Goal: Transaction & Acquisition: Purchase product/service

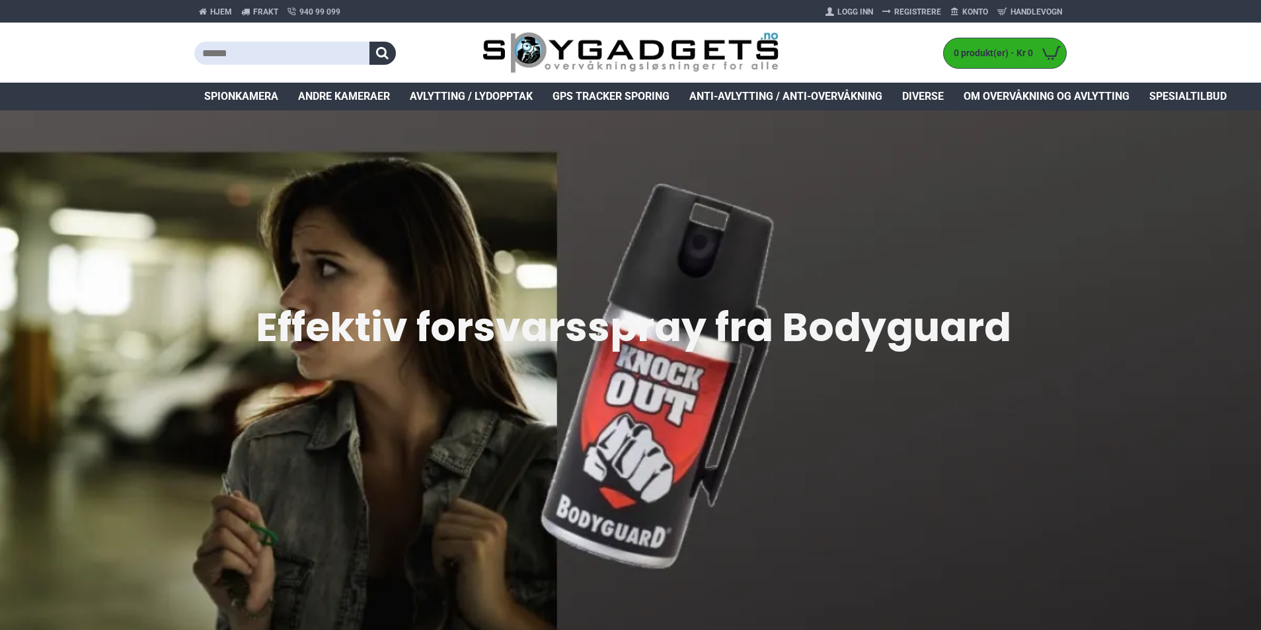
click at [238, 60] on input "text" at bounding box center [281, 53] width 175 height 23
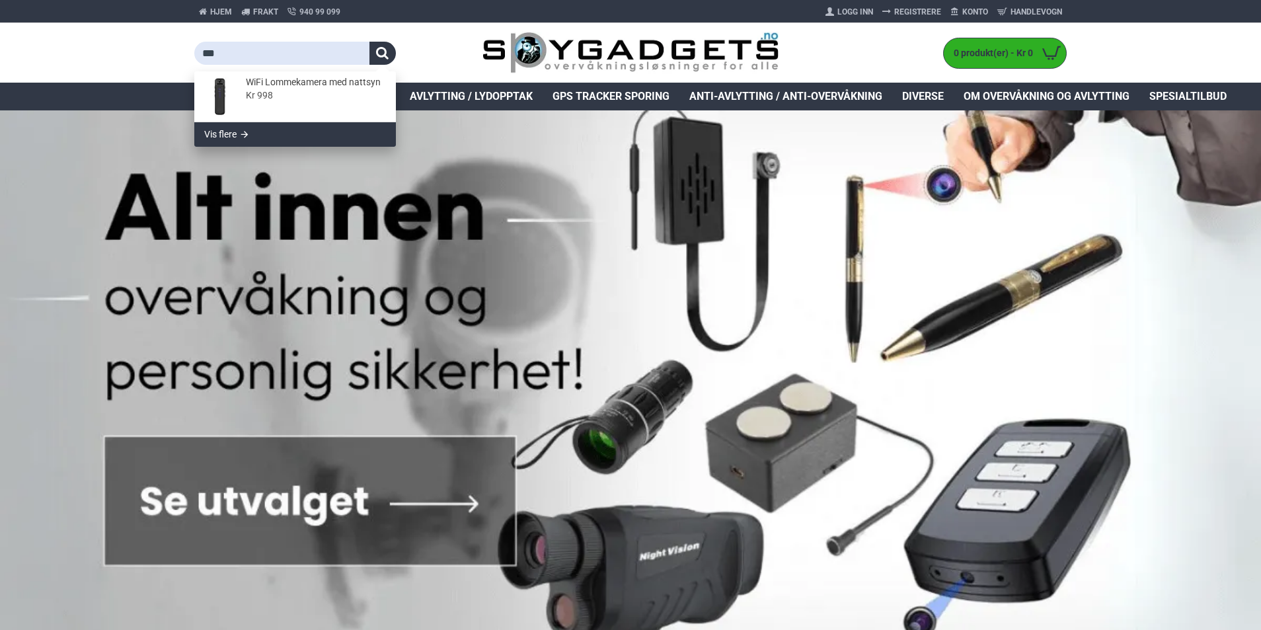
type input "****"
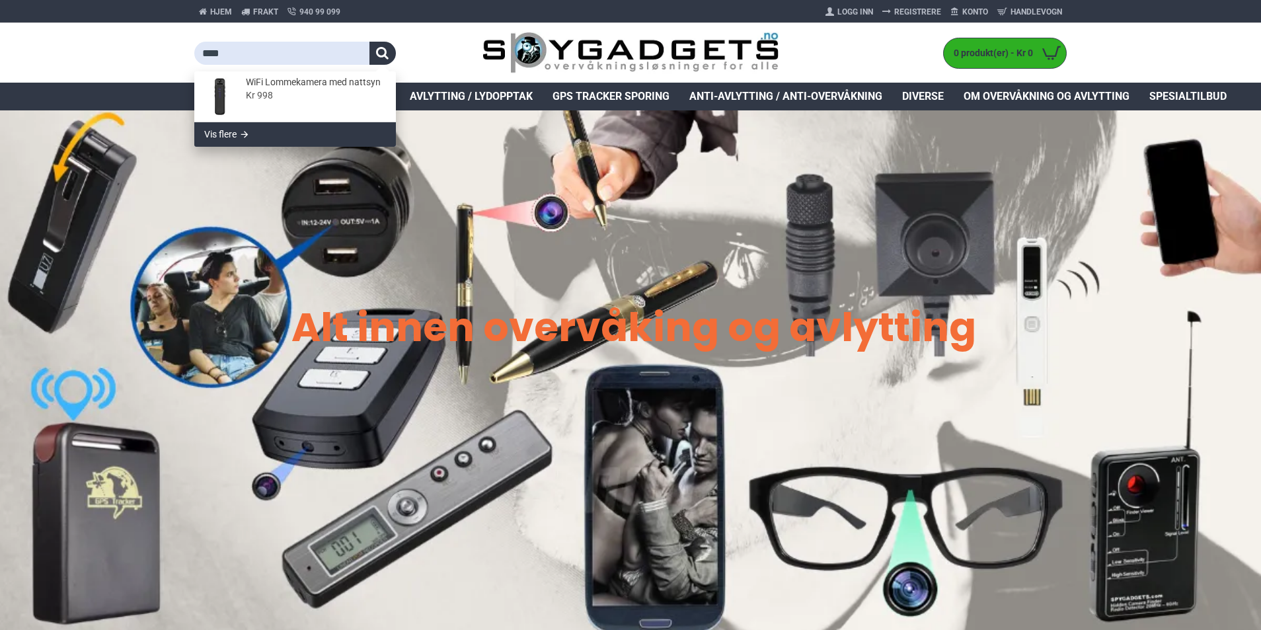
drag, startPoint x: 237, startPoint y: 58, endPoint x: 199, endPoint y: 61, distance: 37.8
click at [199, 61] on input "****" at bounding box center [281, 53] width 175 height 23
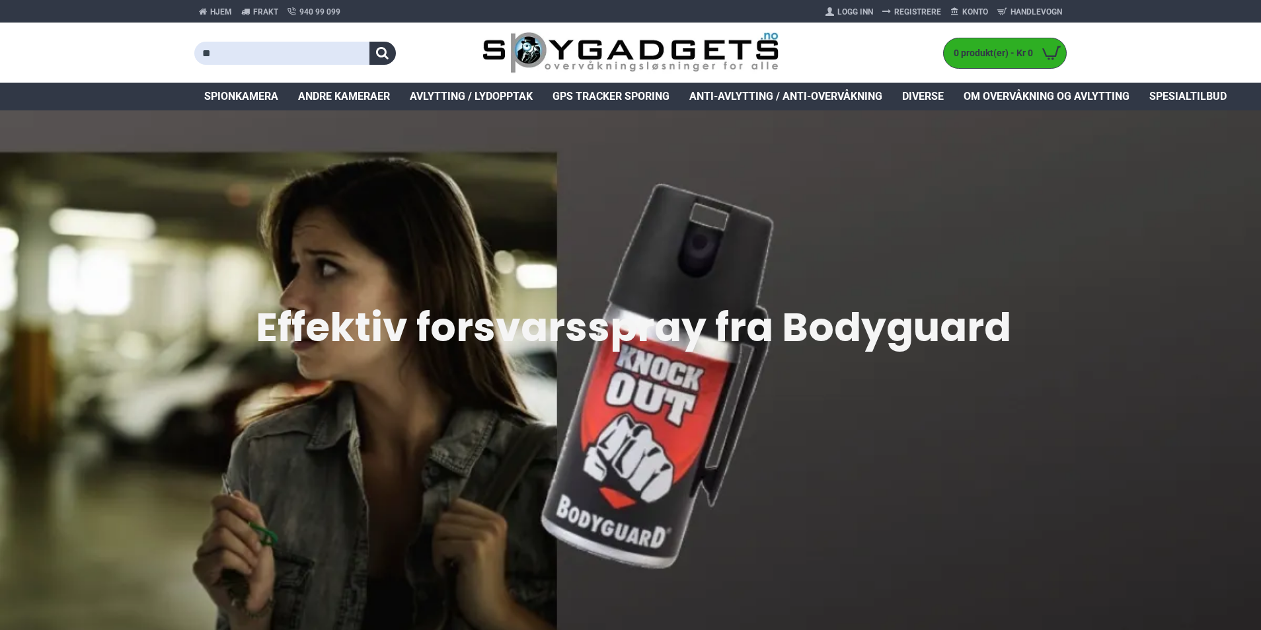
type input "*"
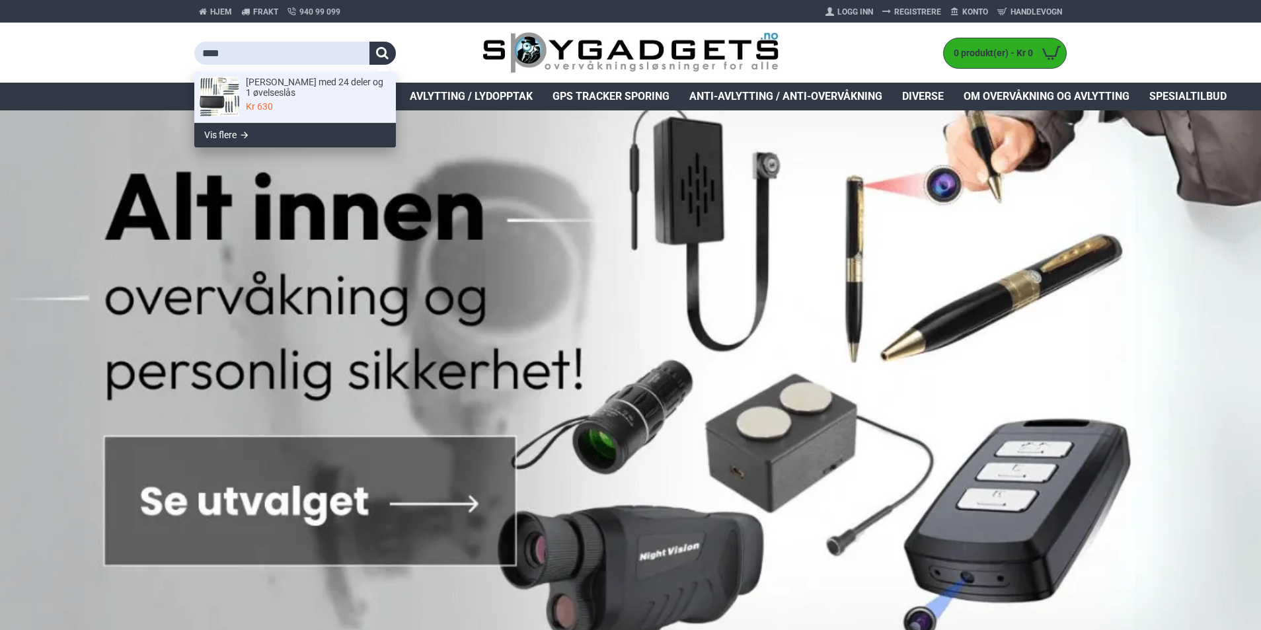
click at [255, 82] on span "[PERSON_NAME] med 24 deler og 1 øvelseslås" at bounding box center [316, 88] width 141 height 22
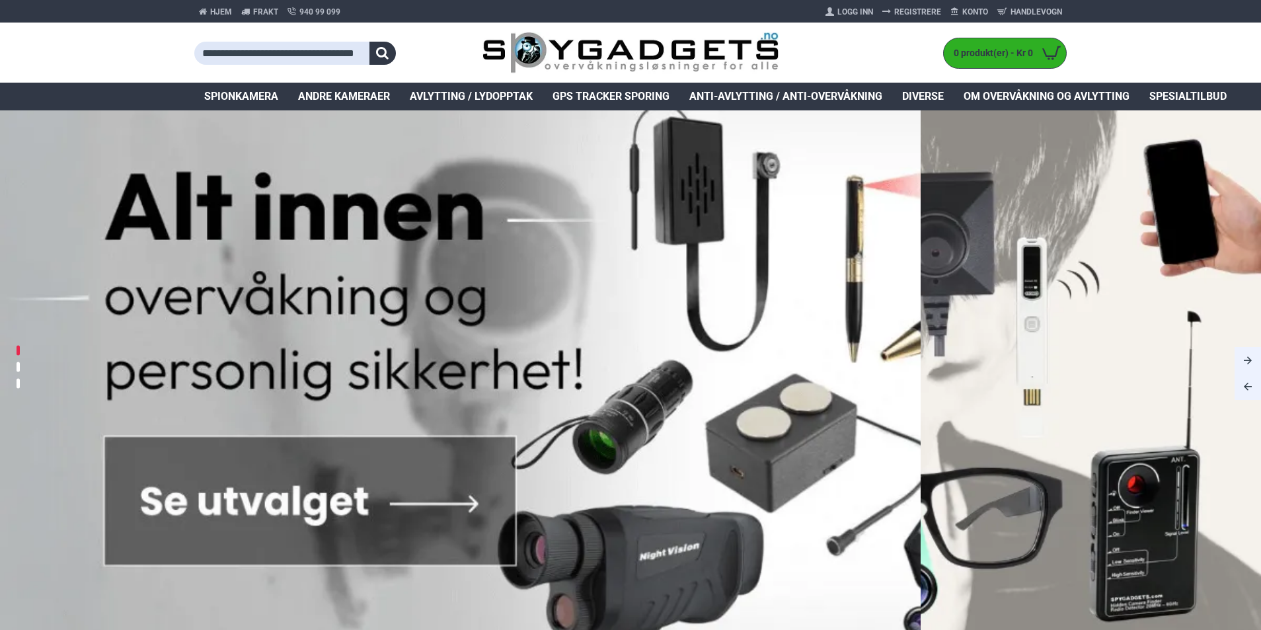
type input "**********"
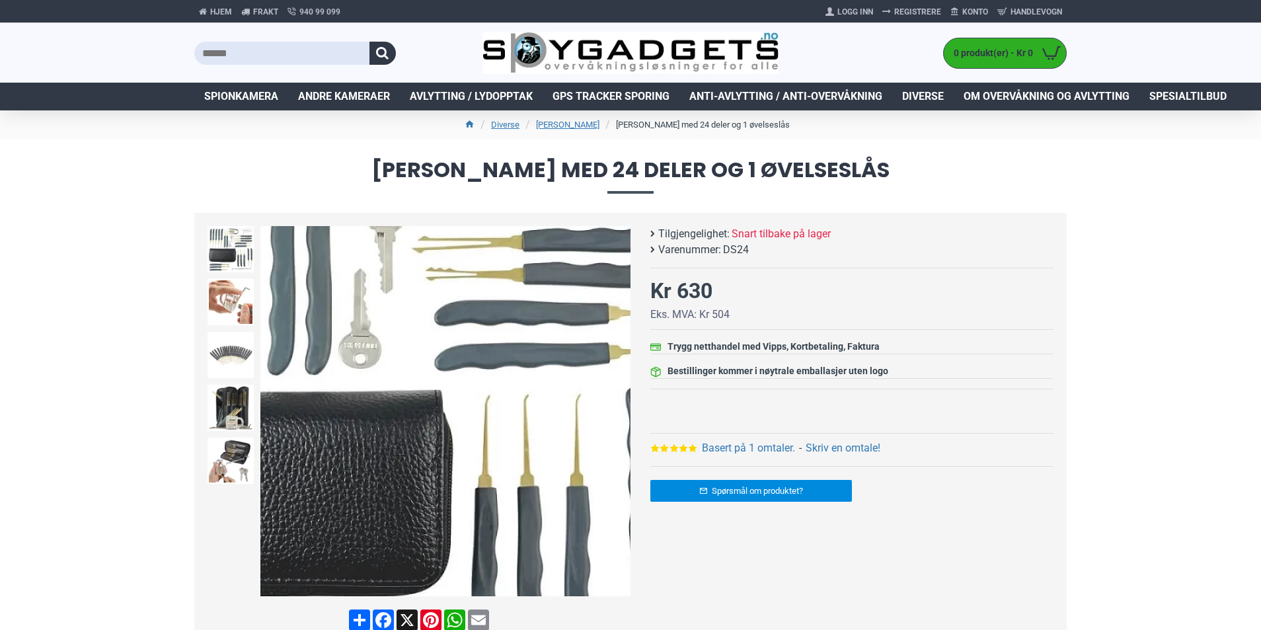
click at [540, 423] on img at bounding box center [445, 411] width 370 height 370
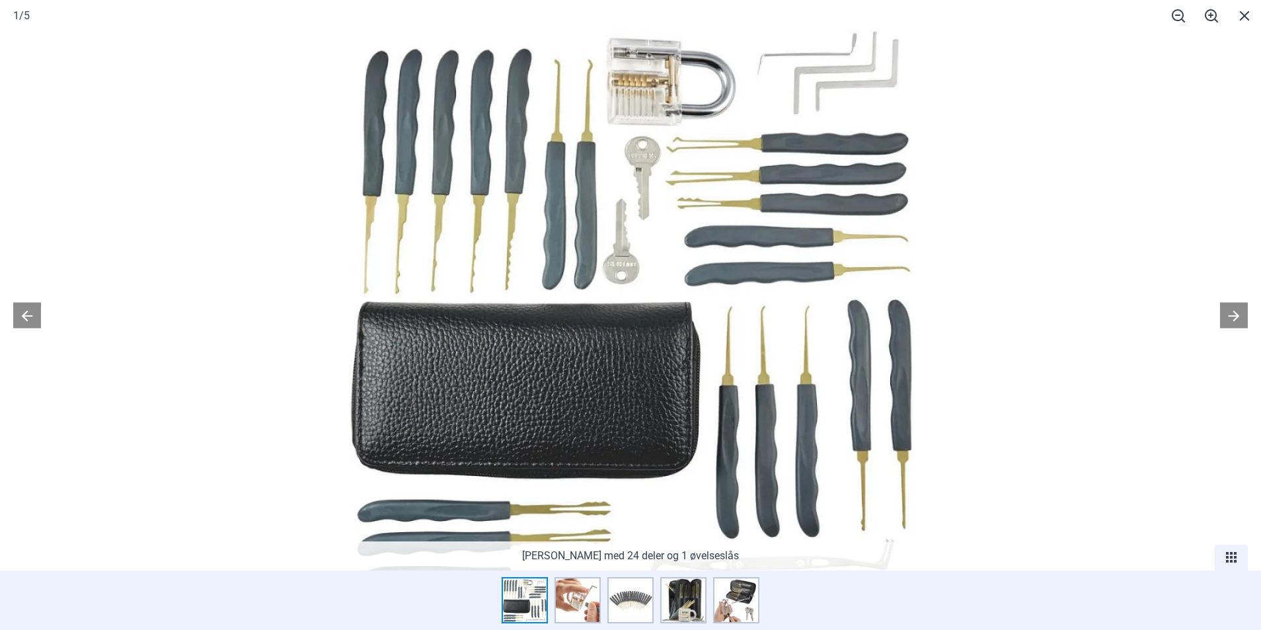
click at [1104, 440] on div at bounding box center [630, 315] width 1261 height 630
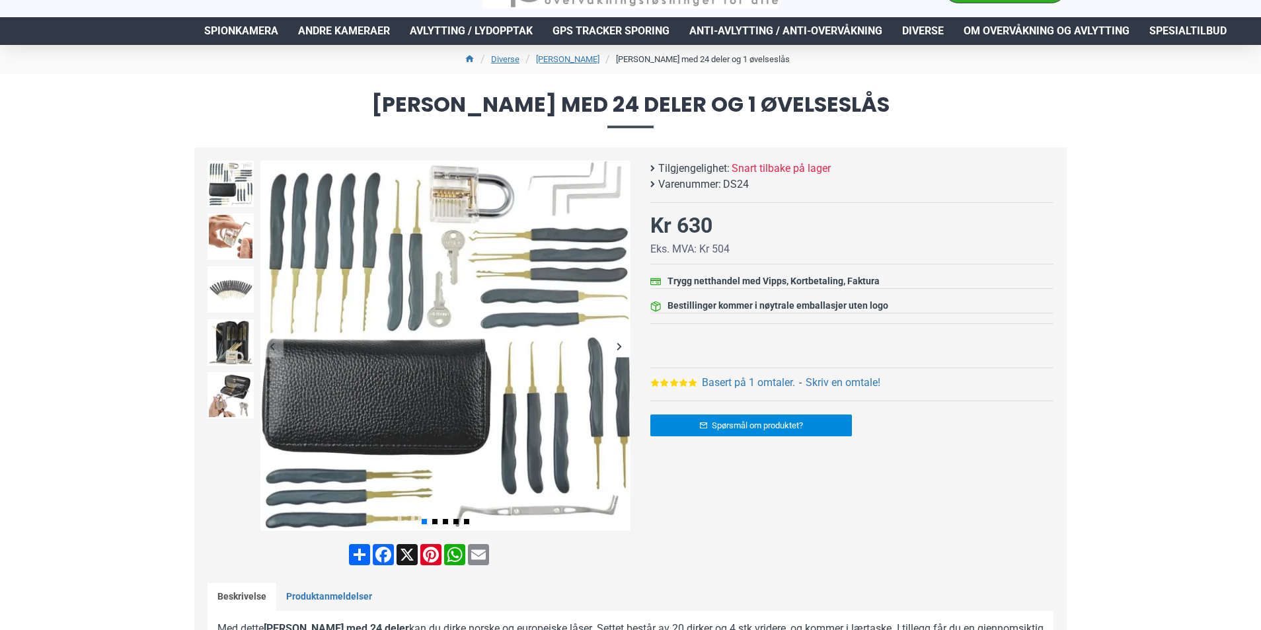
scroll to position [66, 0]
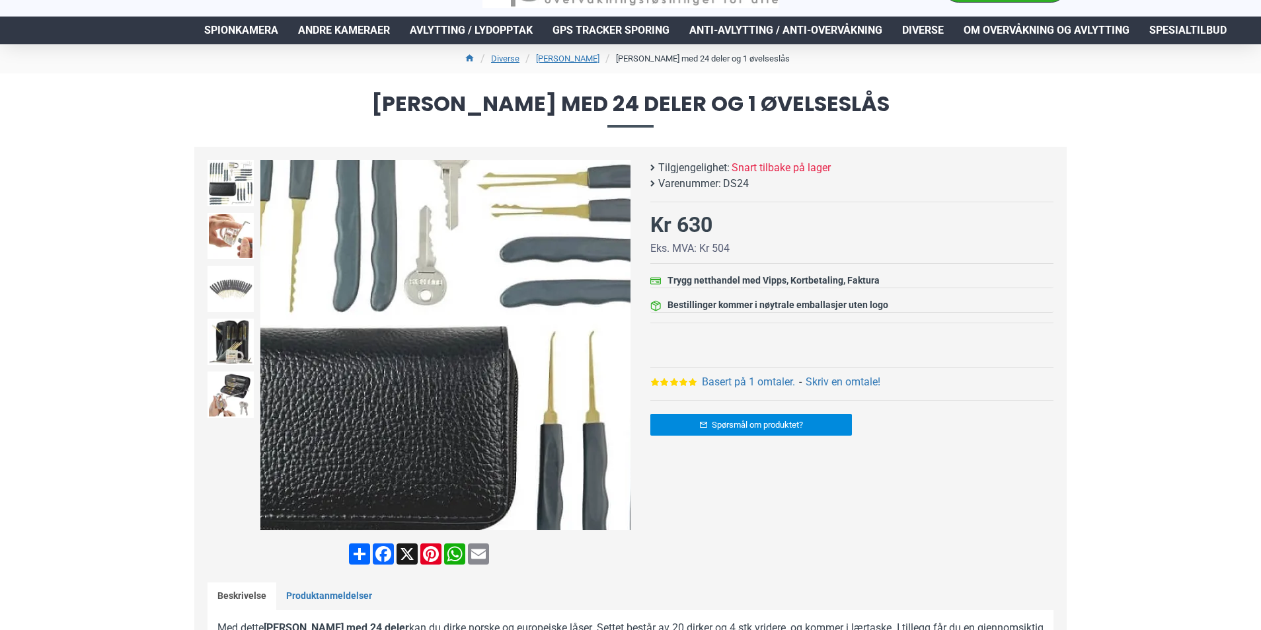
click at [438, 353] on img at bounding box center [445, 345] width 370 height 370
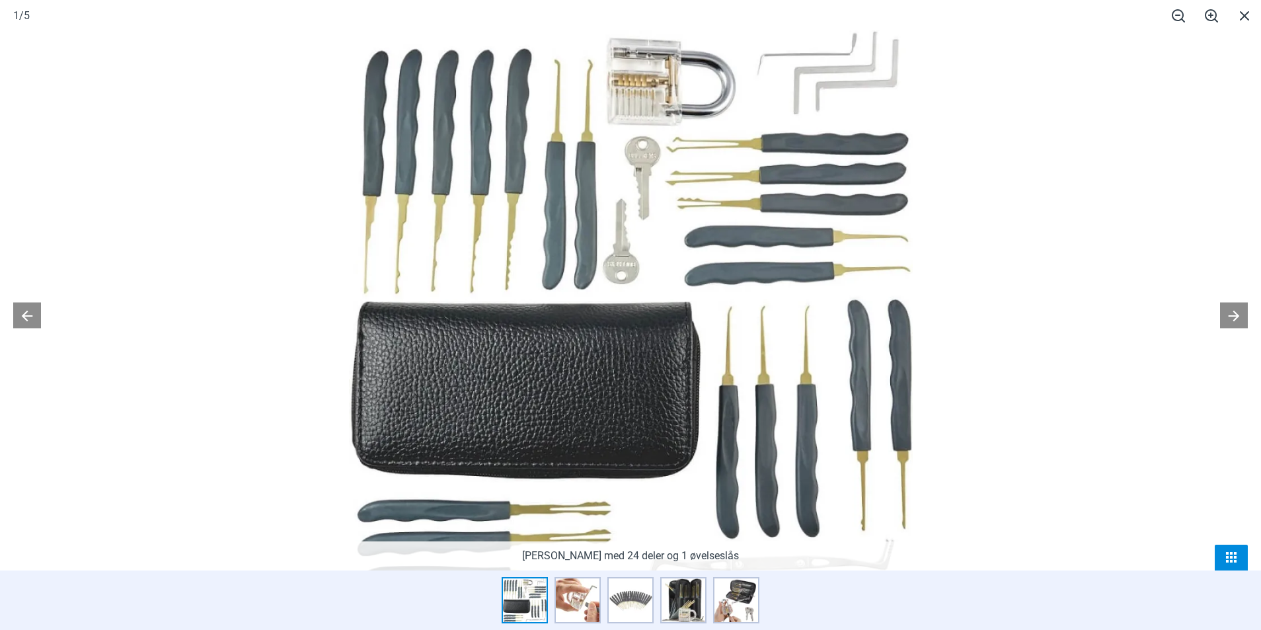
click at [1233, 560] on span at bounding box center [1231, 557] width 33 height 26
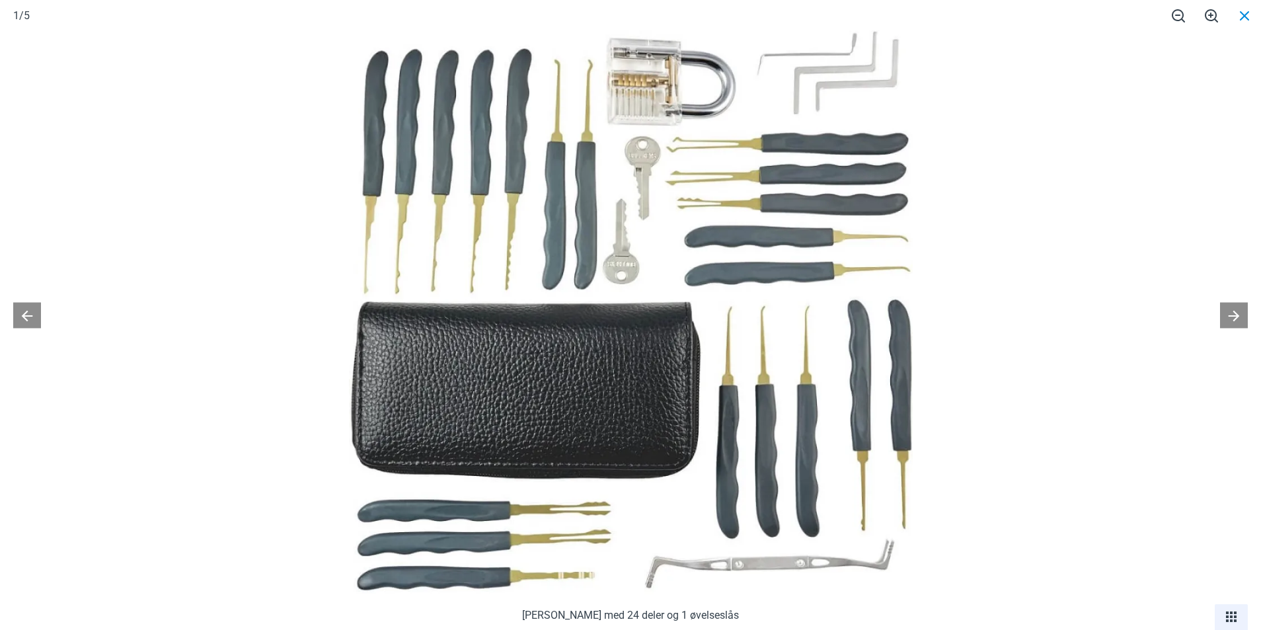
click at [1240, 16] on span at bounding box center [1244, 15] width 33 height 31
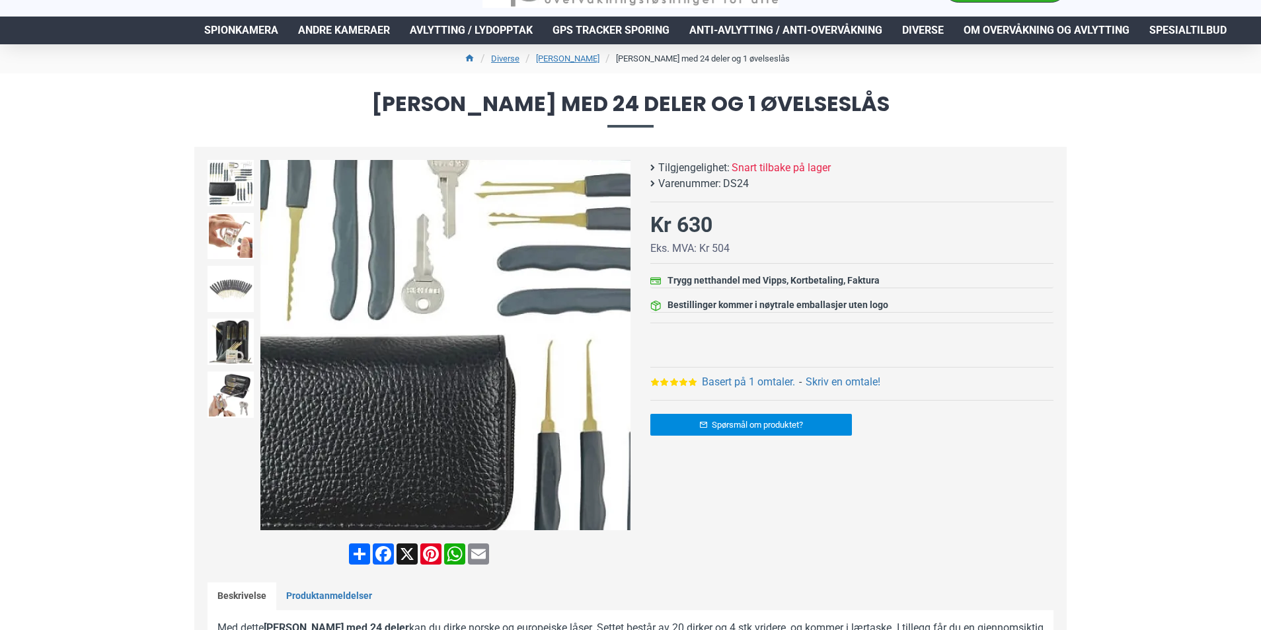
click at [460, 343] on img at bounding box center [445, 345] width 370 height 370
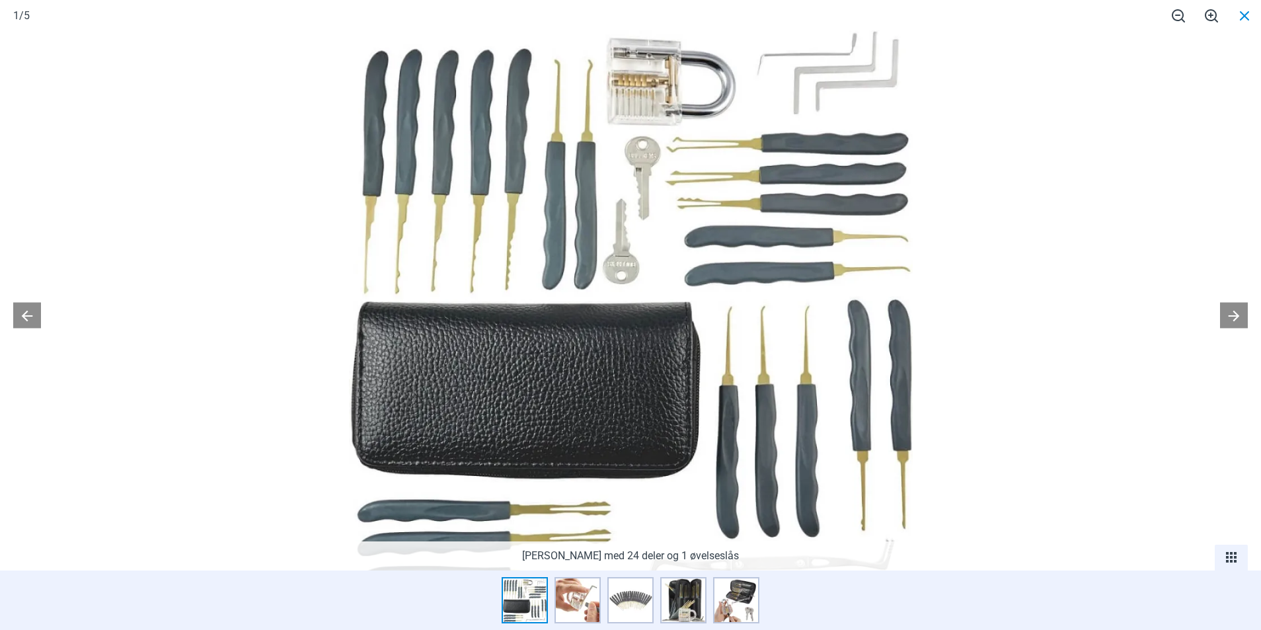
click at [1240, 21] on span at bounding box center [1244, 15] width 33 height 31
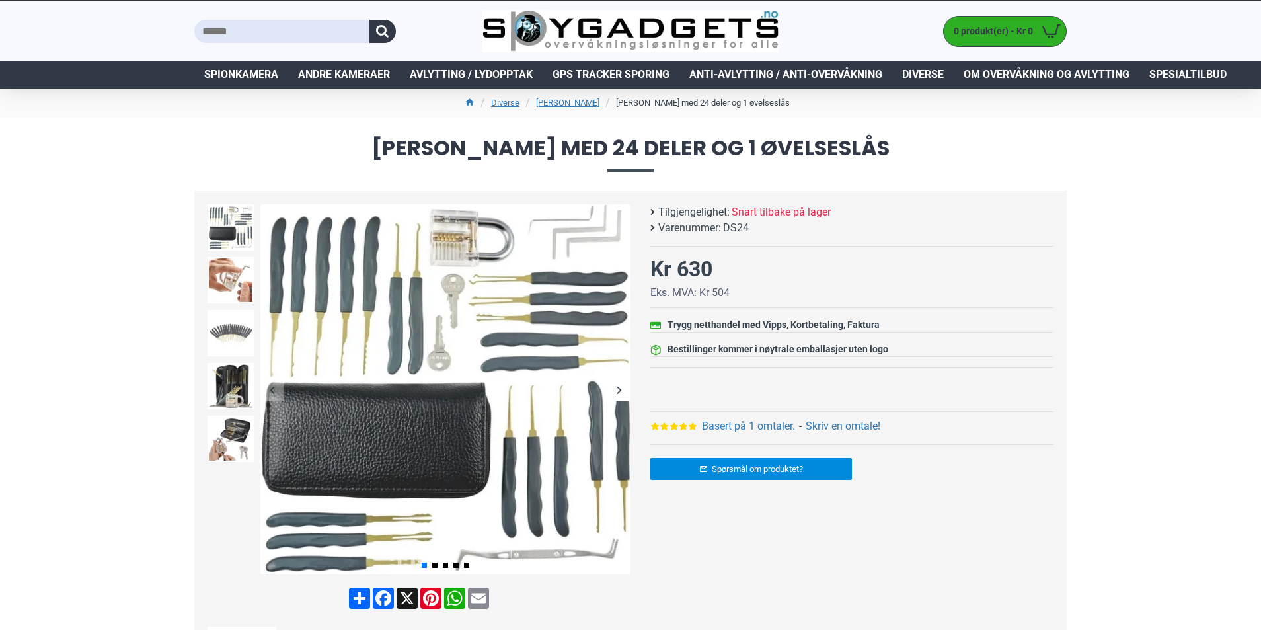
scroll to position [0, 0]
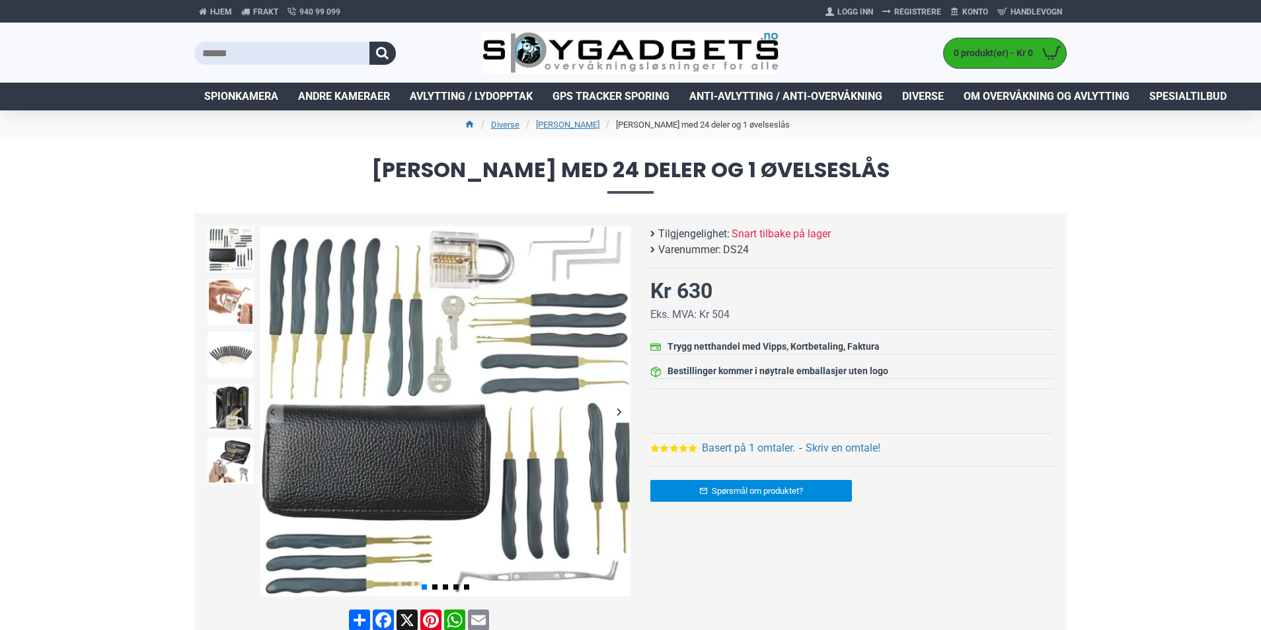
click at [221, 54] on input "text" at bounding box center [281, 53] width 175 height 23
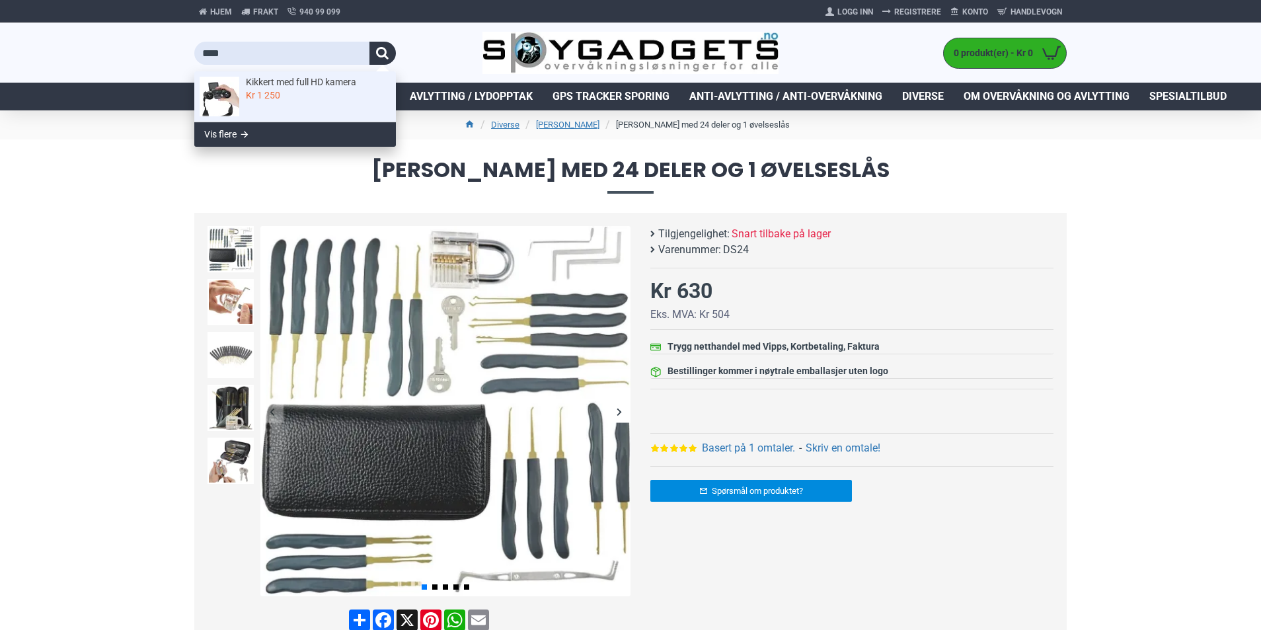
click at [289, 84] on span "Kikkert med full HD kamera" at bounding box center [316, 82] width 141 height 11
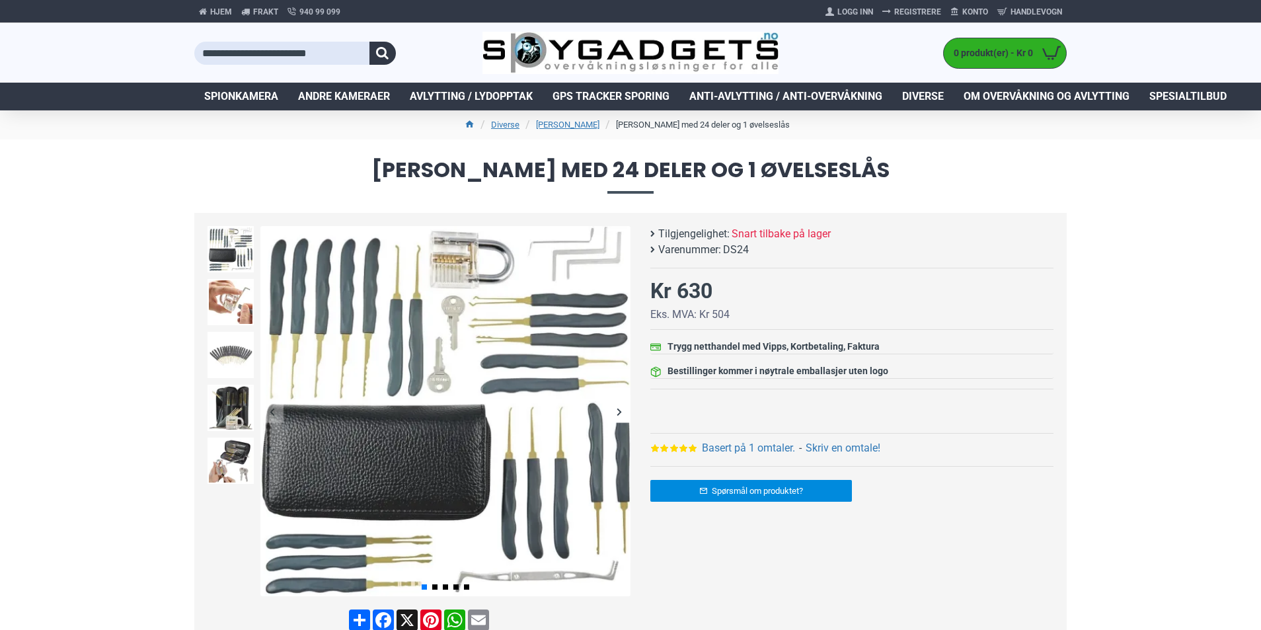
type input "**********"
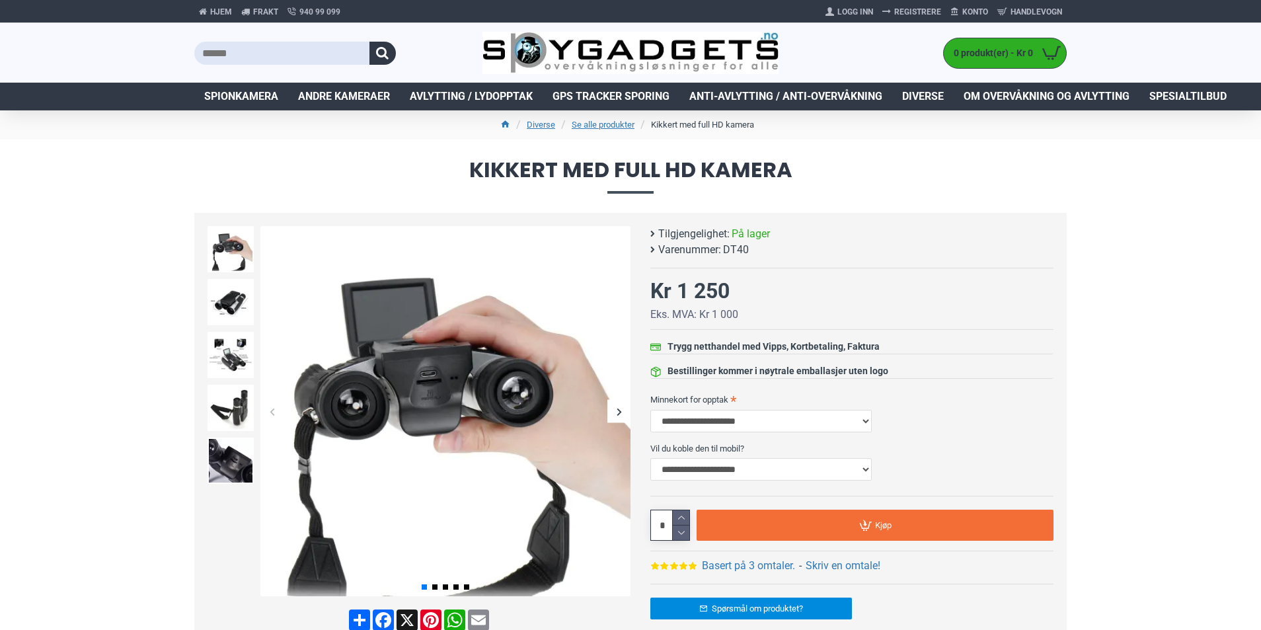
click at [292, 58] on input "text" at bounding box center [281, 53] width 175 height 23
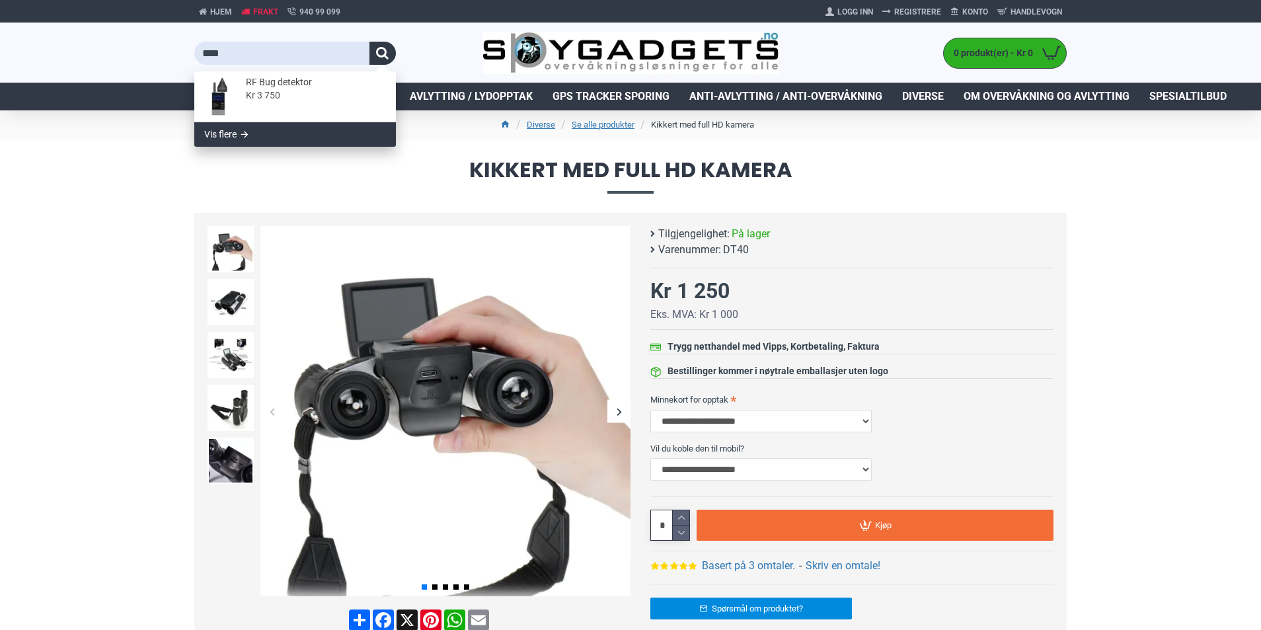
type input "****"
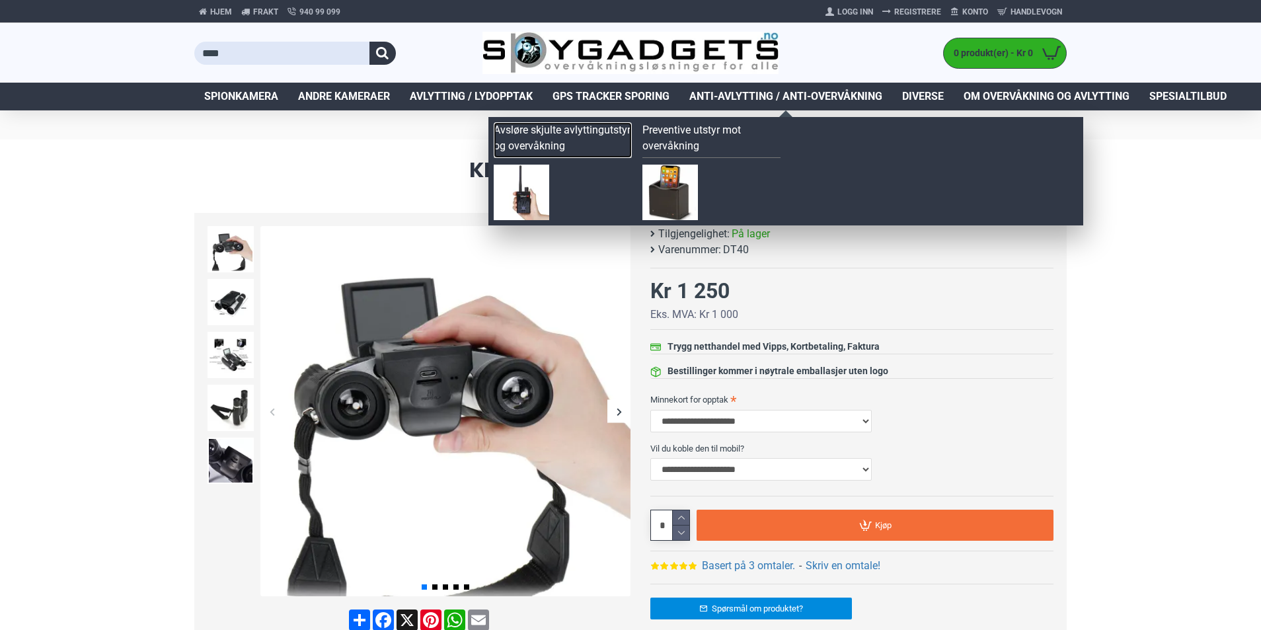
click at [552, 131] on link "Avsløre skjulte avlyttingutstyr og overvåkning" at bounding box center [563, 140] width 138 height 36
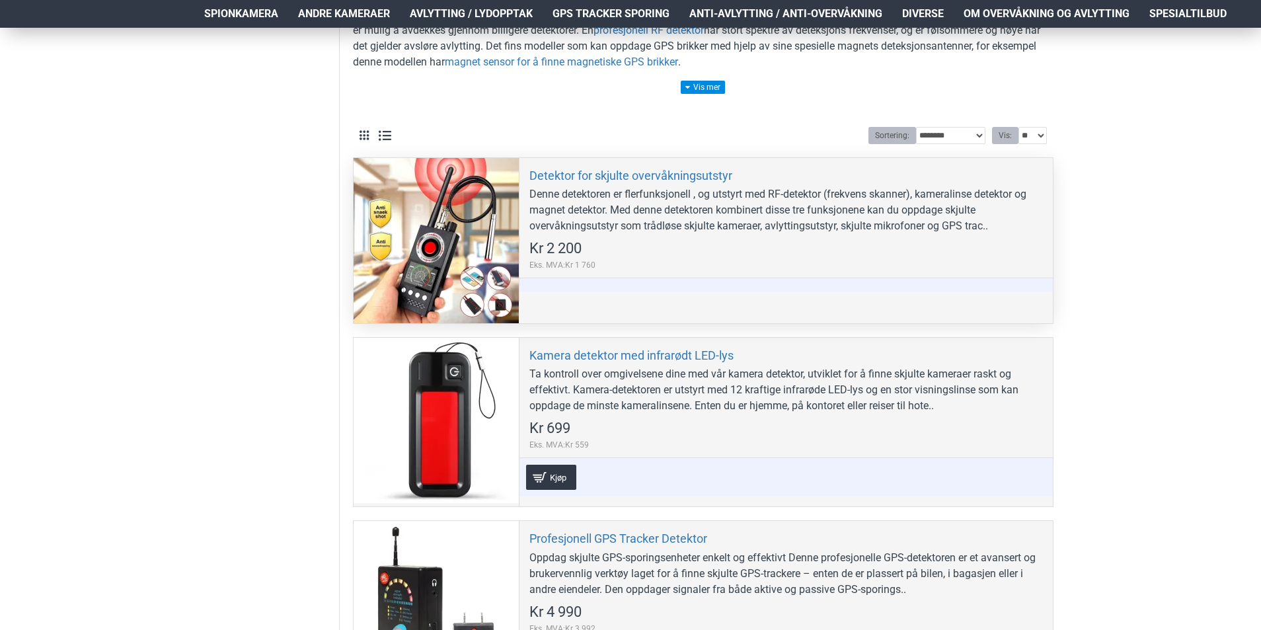
click at [466, 191] on div at bounding box center [436, 240] width 165 height 165
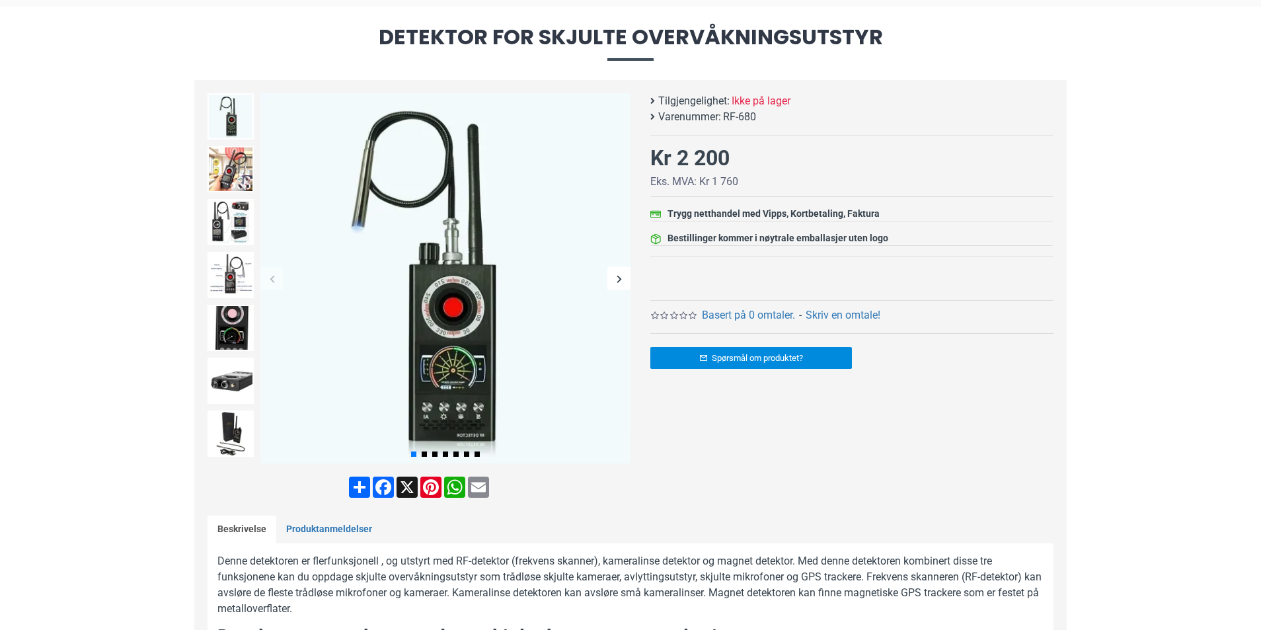
scroll to position [132, 0]
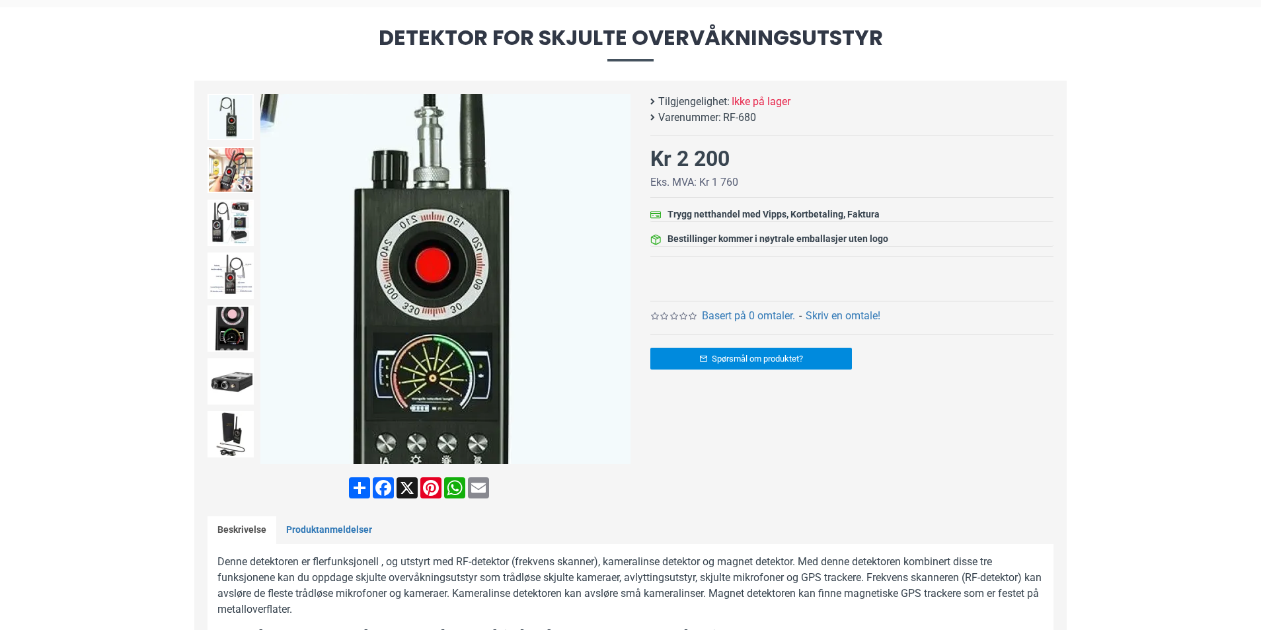
click at [480, 362] on img at bounding box center [445, 279] width 370 height 370
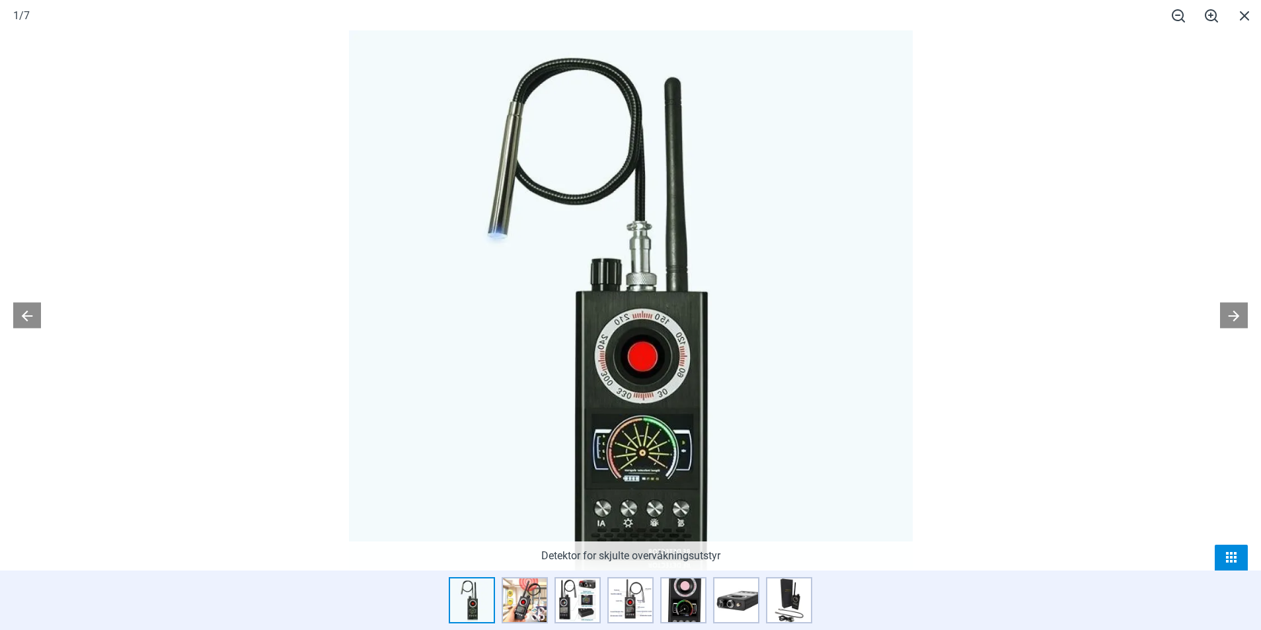
click at [1221, 550] on span at bounding box center [1231, 557] width 33 height 26
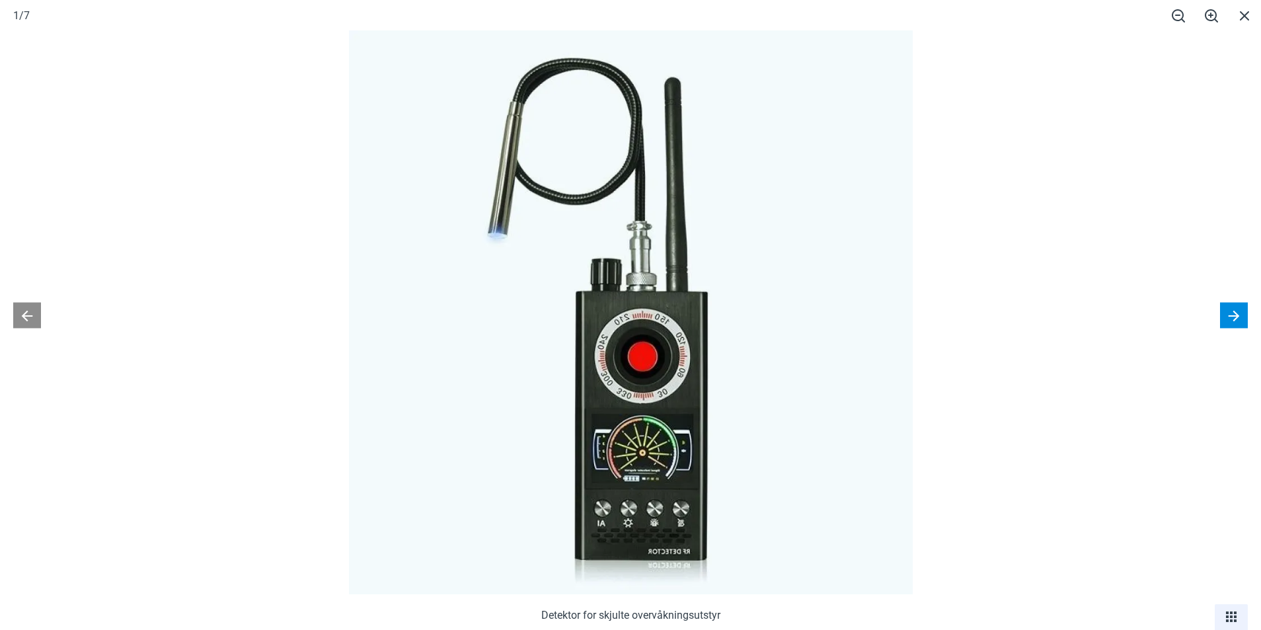
click at [1240, 325] on button at bounding box center [1234, 315] width 28 height 26
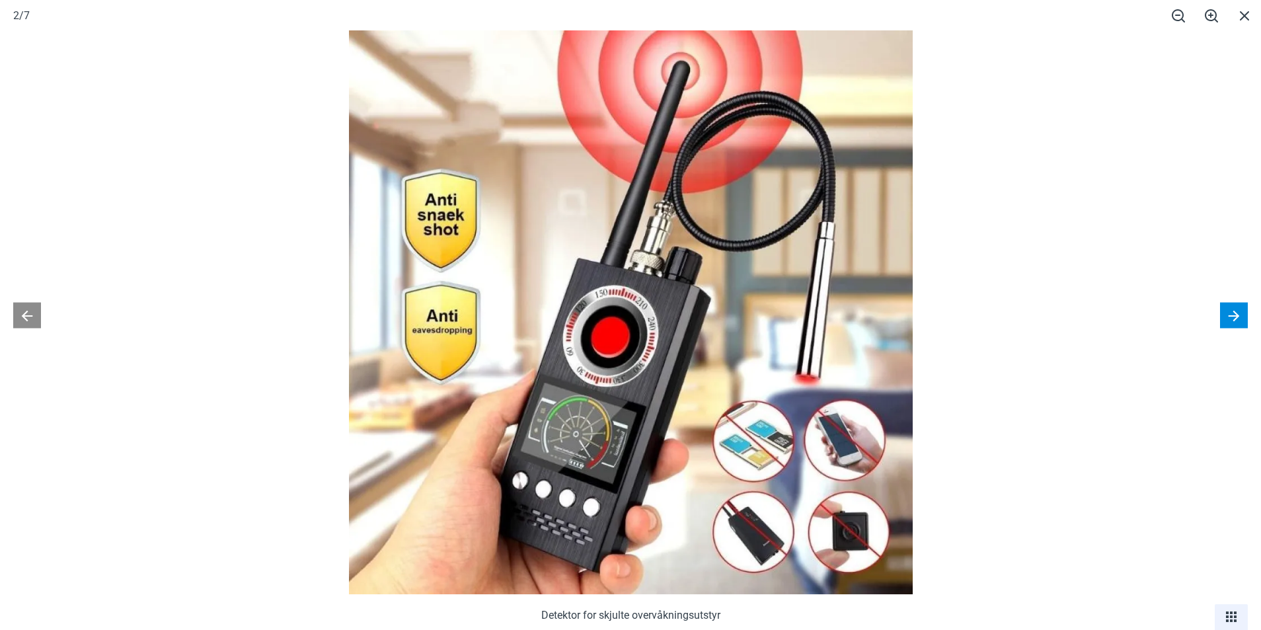
click at [1240, 325] on button at bounding box center [1234, 315] width 28 height 26
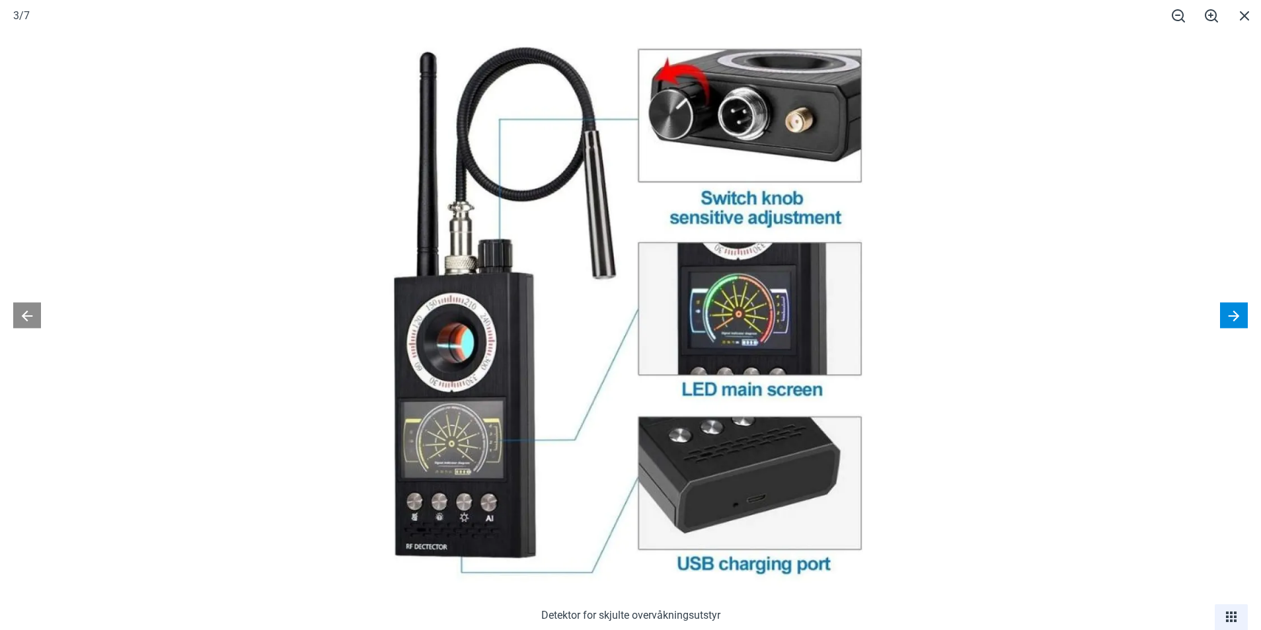
click at [1240, 325] on button at bounding box center [1234, 315] width 28 height 26
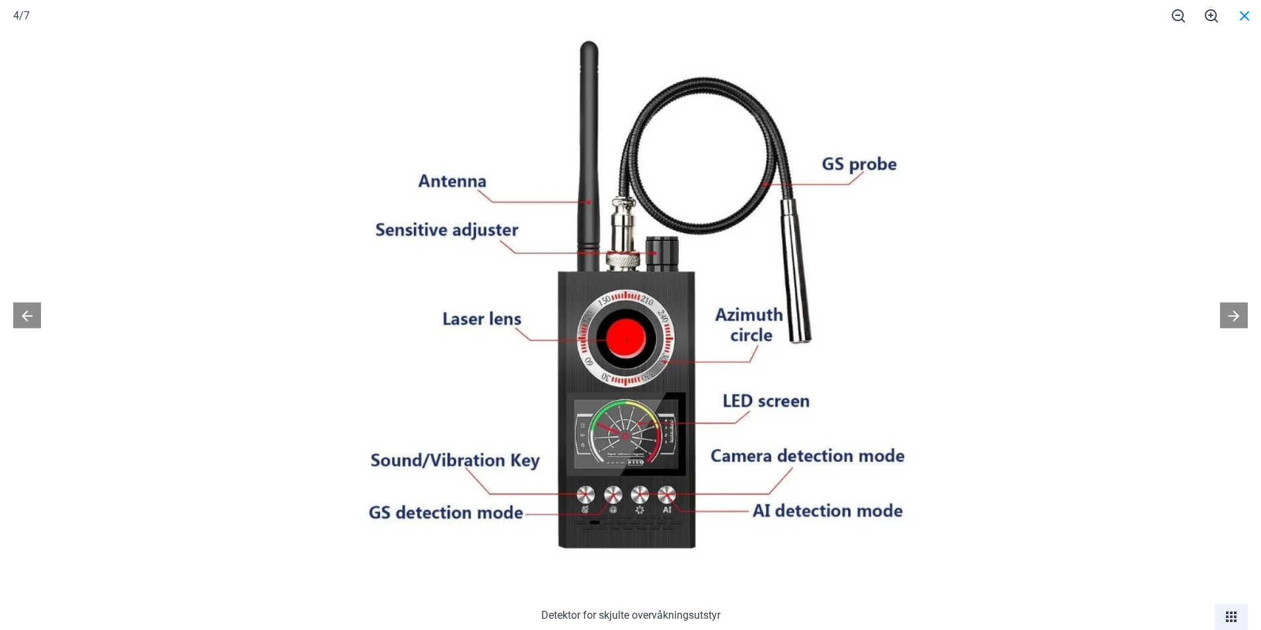
click at [1247, 22] on span at bounding box center [1244, 15] width 33 height 31
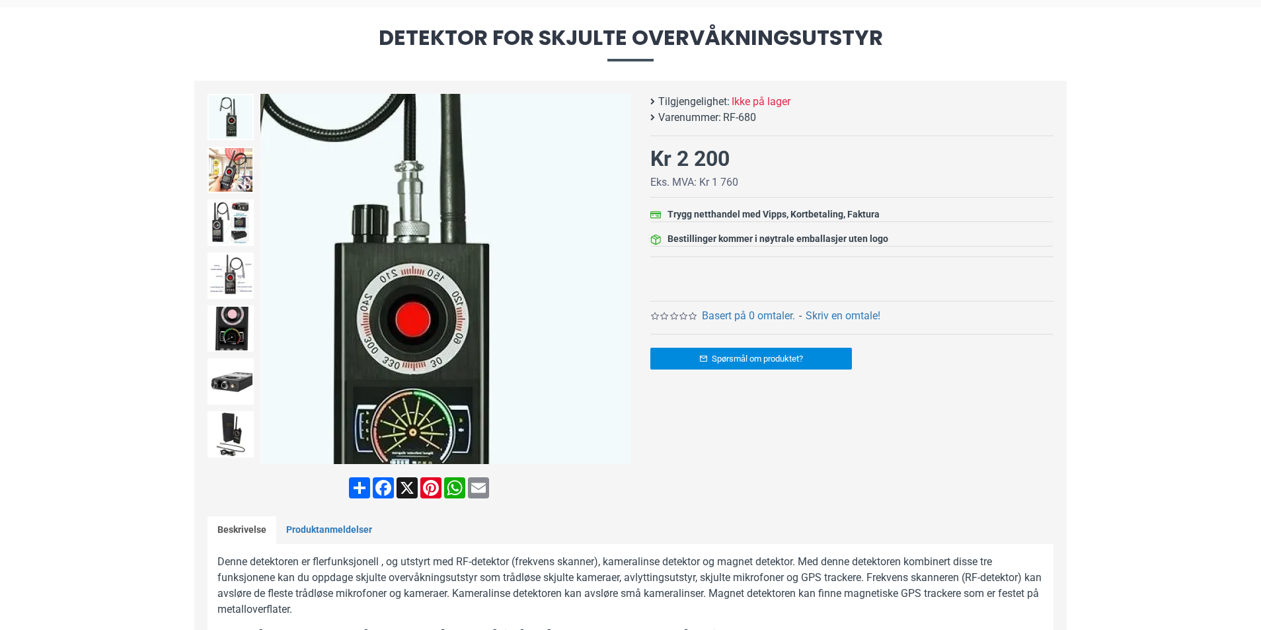
click at [504, 293] on img at bounding box center [445, 279] width 370 height 370
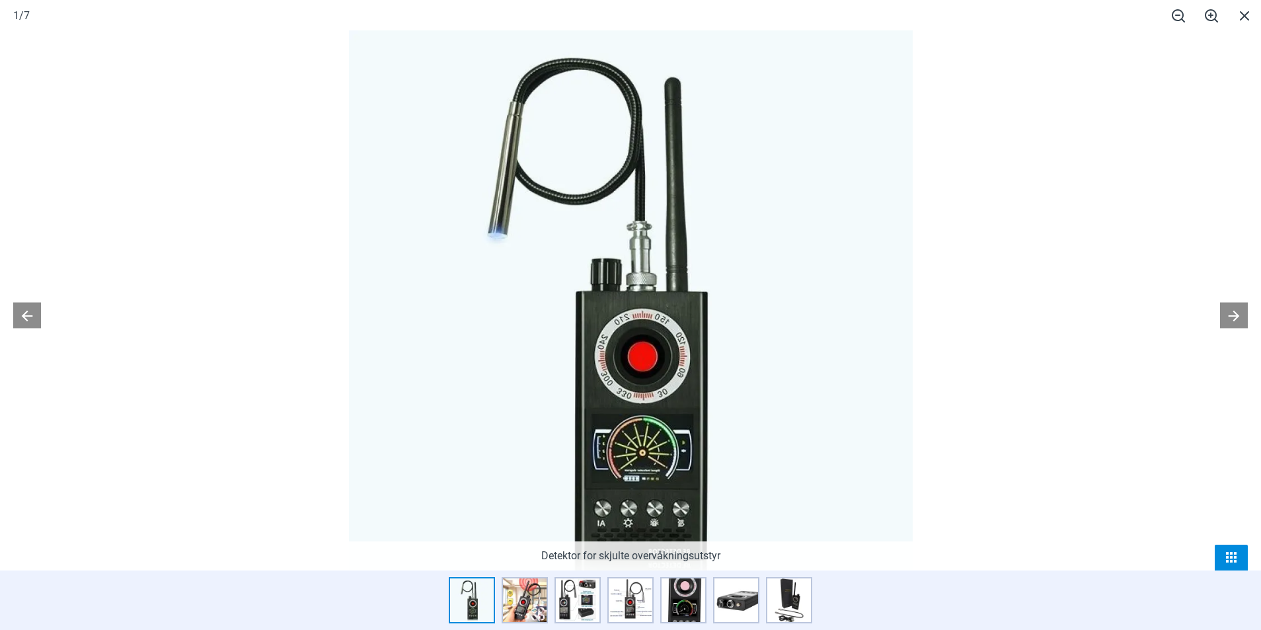
click at [1218, 552] on span at bounding box center [1231, 557] width 33 height 26
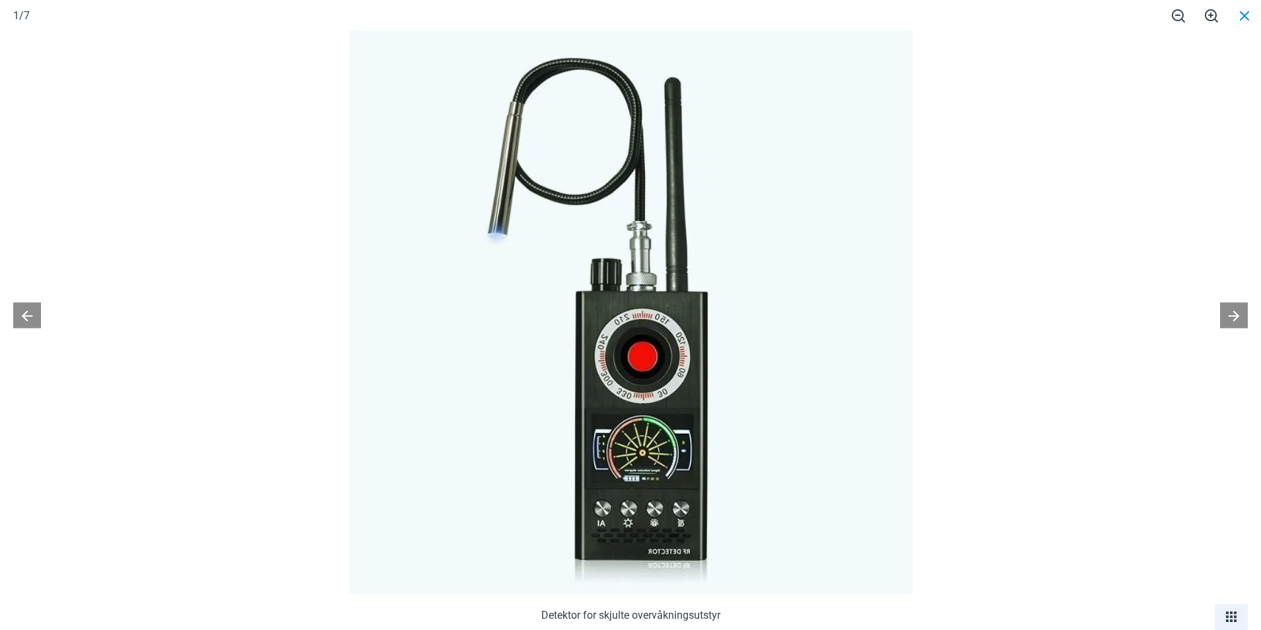
click at [1237, 9] on span at bounding box center [1244, 15] width 33 height 31
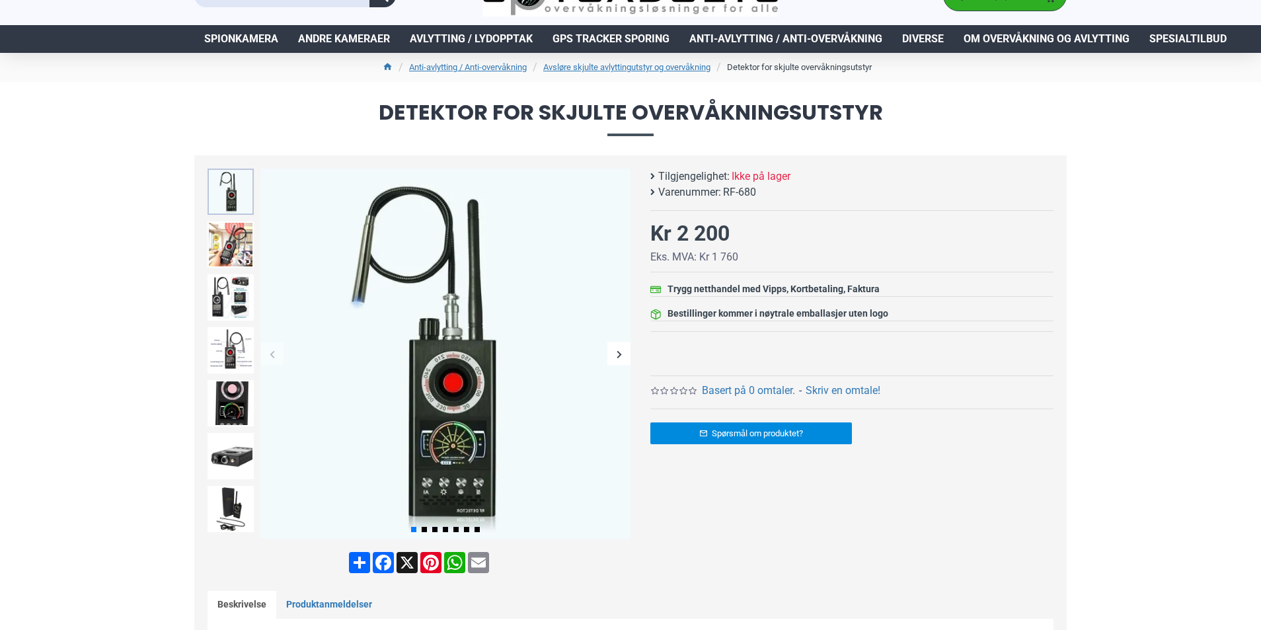
scroll to position [0, 0]
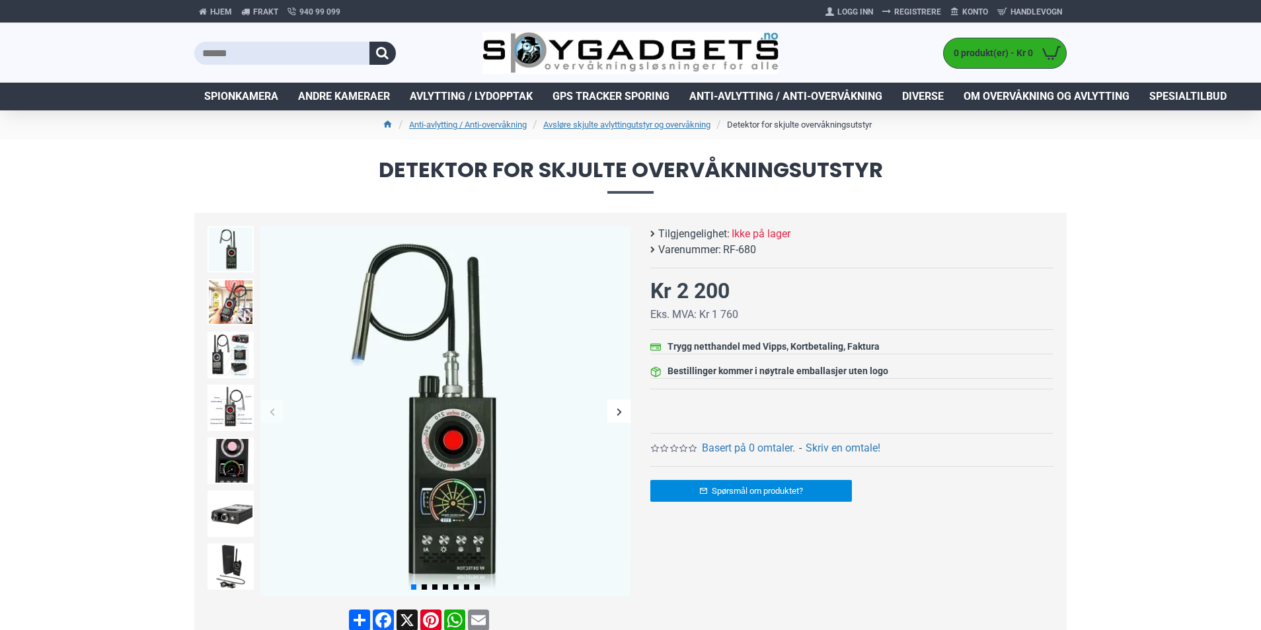
click at [225, 56] on input "text" at bounding box center [281, 53] width 175 height 23
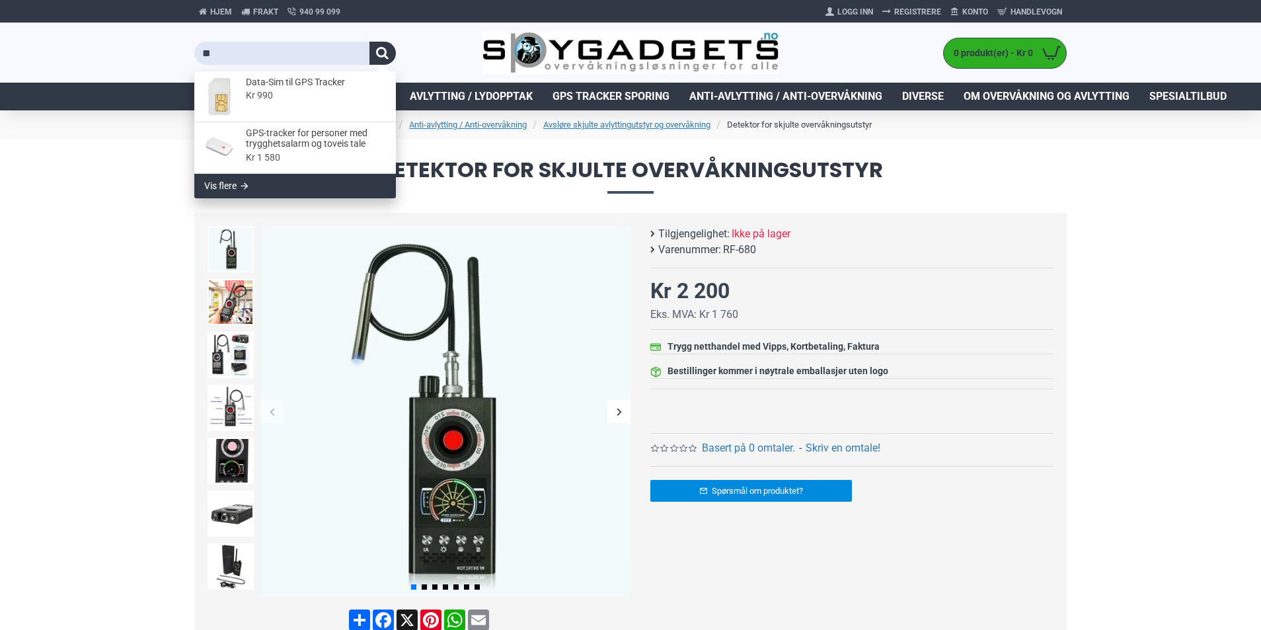
type input "*"
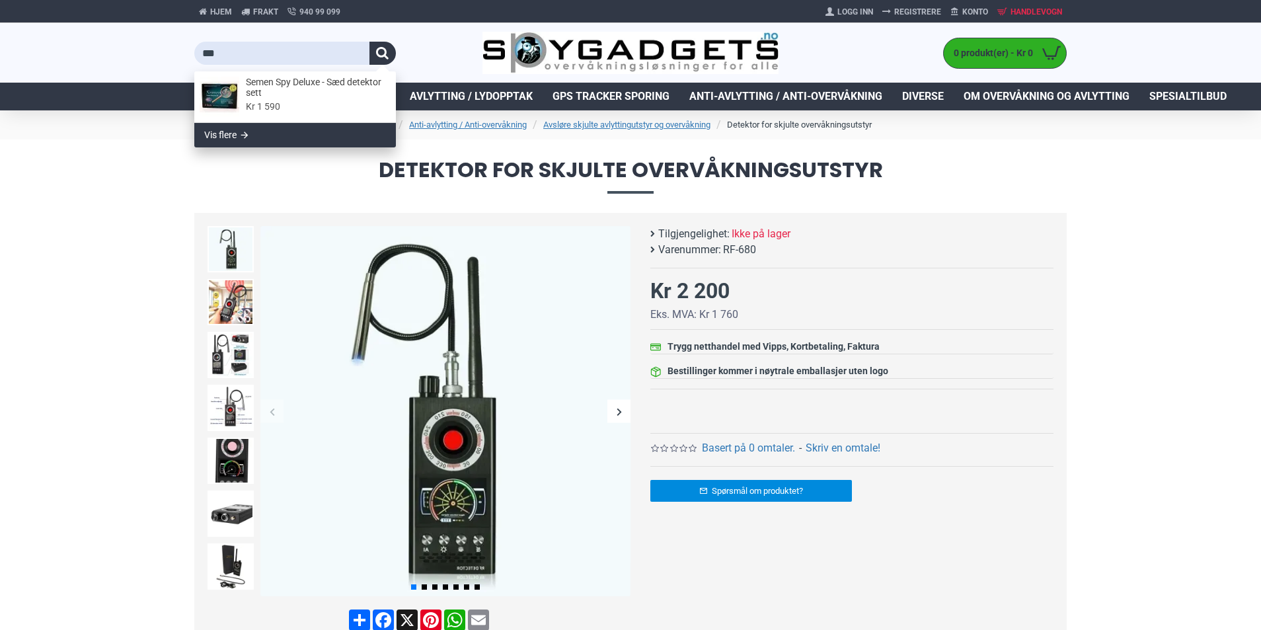
type input "***"
